Goal: Information Seeking & Learning: Find specific fact

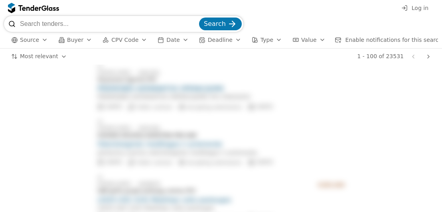
scroll to position [1595, 0]
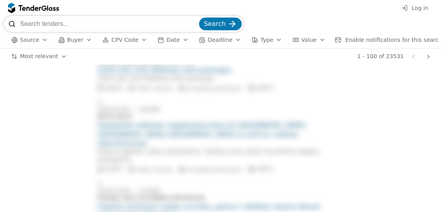
click at [83, 39] on div "button" at bounding box center [89, 40] width 22 height 21
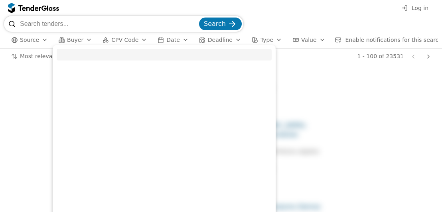
click at [83, 39] on div "button" at bounding box center [89, 40] width 22 height 21
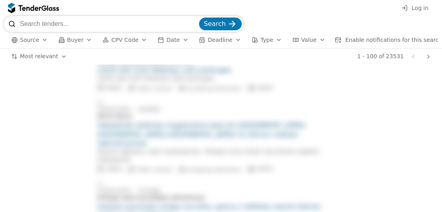
click at [38, 39] on button "Source" at bounding box center [29, 40] width 43 height 10
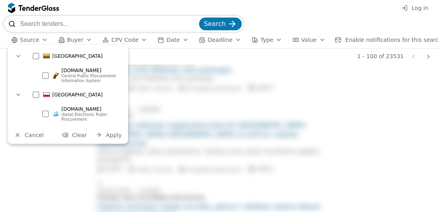
click at [51, 79] on div "[DOMAIN_NAME] Central Public Procurement Information System" at bounding box center [81, 75] width 86 height 22
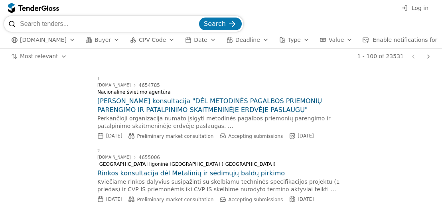
click at [86, 25] on input "search" at bounding box center [108, 24] width 177 height 16
type input "web"
click at [220, 19] on button "Search" at bounding box center [220, 24] width 43 height 13
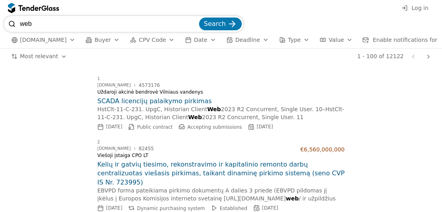
click at [126, 22] on input "web" at bounding box center [108, 24] width 177 height 16
drag, startPoint x: 126, startPoint y: 22, endPoint x: -30, endPoint y: 10, distance: 156.7
click at [0, 10] on html "Log in web Search [DOMAIN_NAME] Buyer CPV Code Date Deadline Type Value Enable …" at bounding box center [221, 106] width 442 height 212
type input "viesosios apklausos budu"
click at [199, 18] on button "Search" at bounding box center [220, 24] width 43 height 13
